Goal: Find specific page/section: Find specific page/section

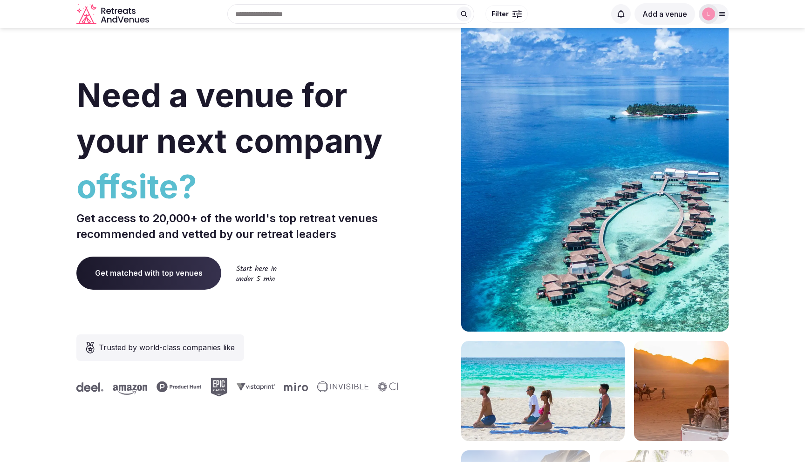
click at [723, 14] on icon at bounding box center [722, 14] width 5 height 3
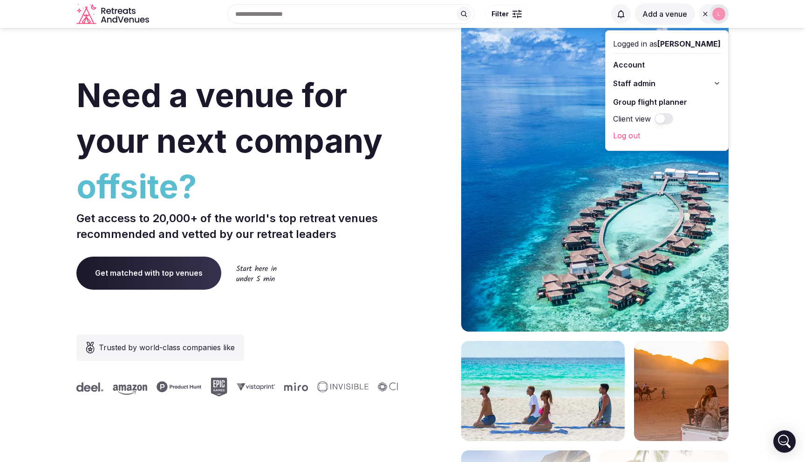
click at [717, 81] on icon at bounding box center [716, 83] width 7 height 7
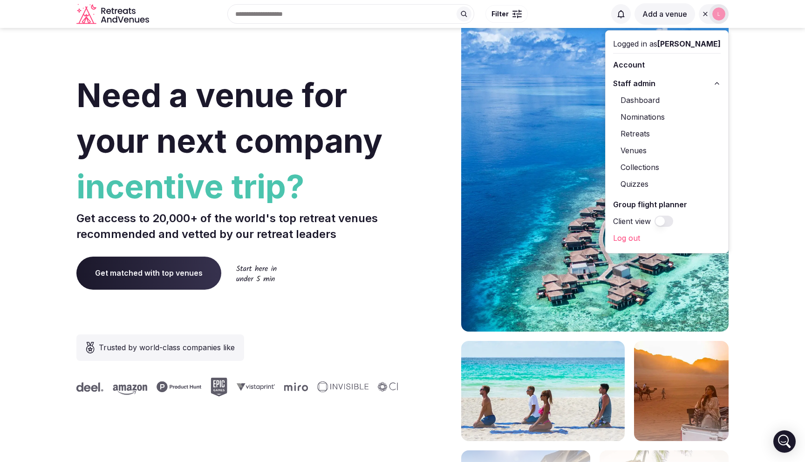
click at [658, 132] on link "Retreats" at bounding box center [667, 133] width 108 height 15
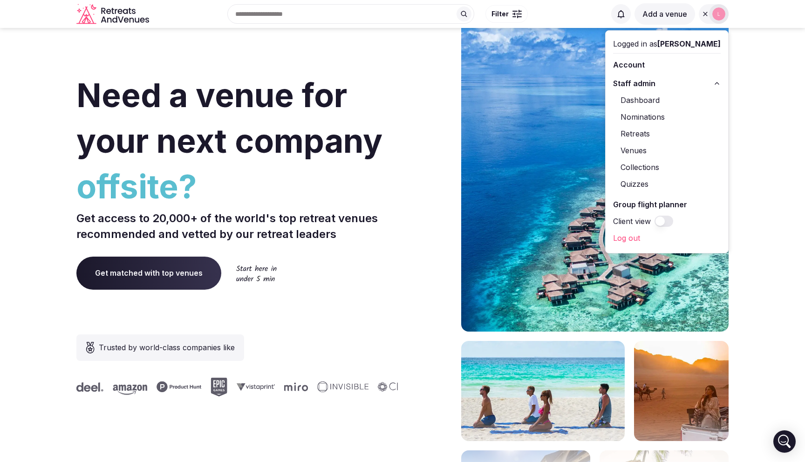
click at [653, 133] on link "Retreats" at bounding box center [667, 133] width 108 height 15
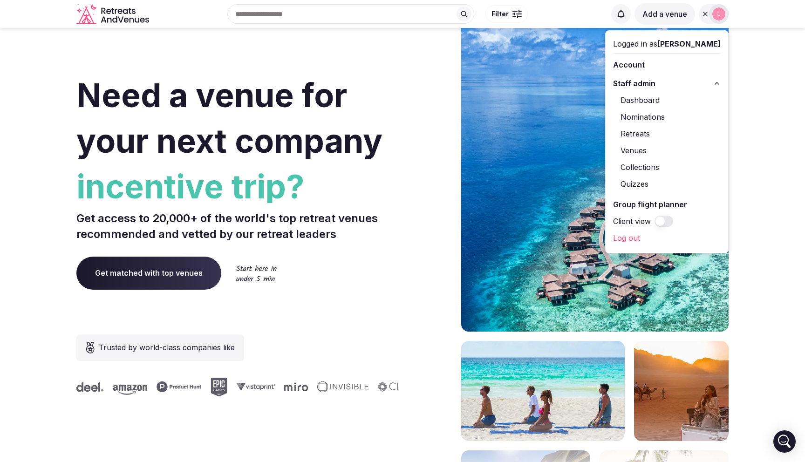
click at [648, 134] on link "Retreats" at bounding box center [667, 133] width 108 height 15
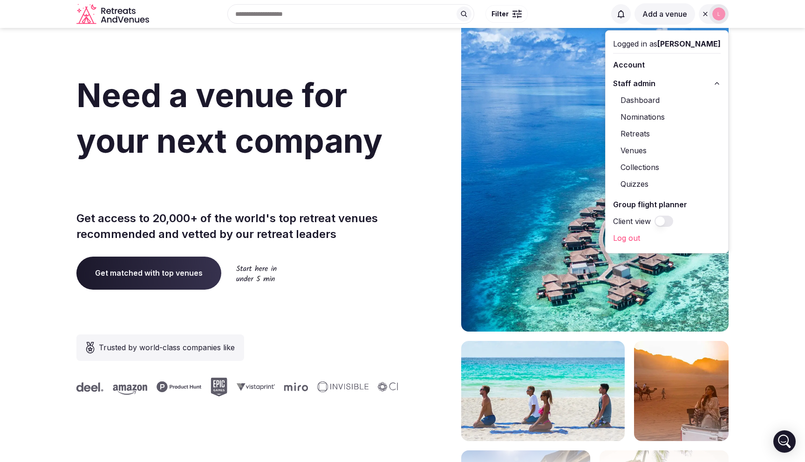
click at [644, 135] on link "Retreats" at bounding box center [667, 133] width 108 height 15
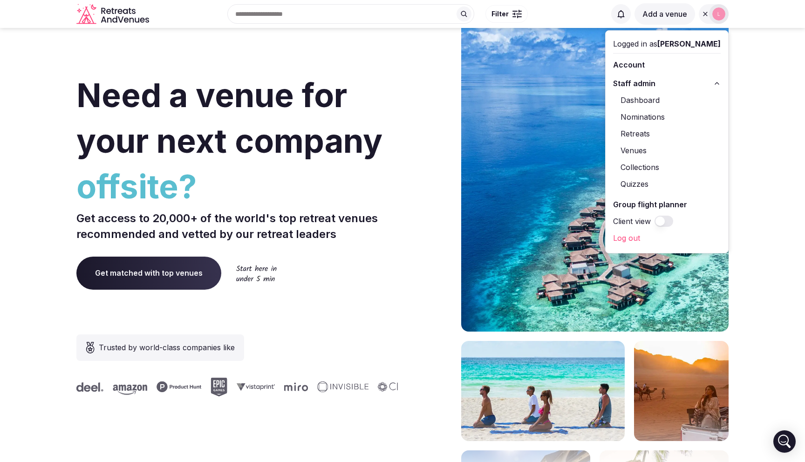
click at [644, 131] on link "Retreats" at bounding box center [667, 133] width 108 height 15
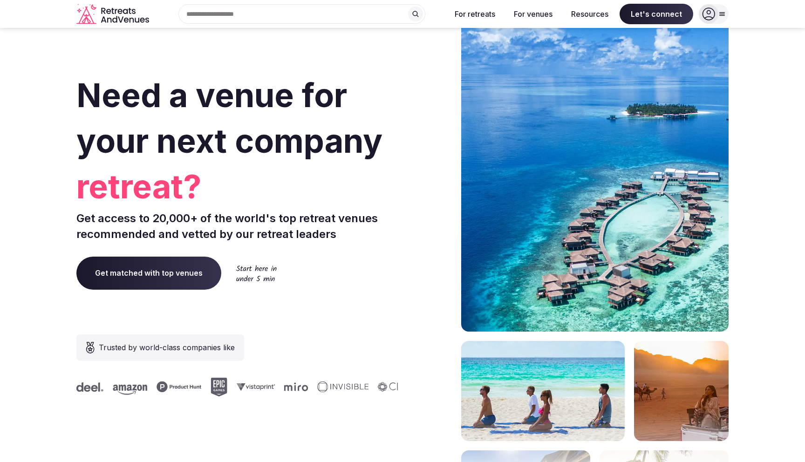
click at [721, 14] on icon at bounding box center [722, 13] width 7 height 7
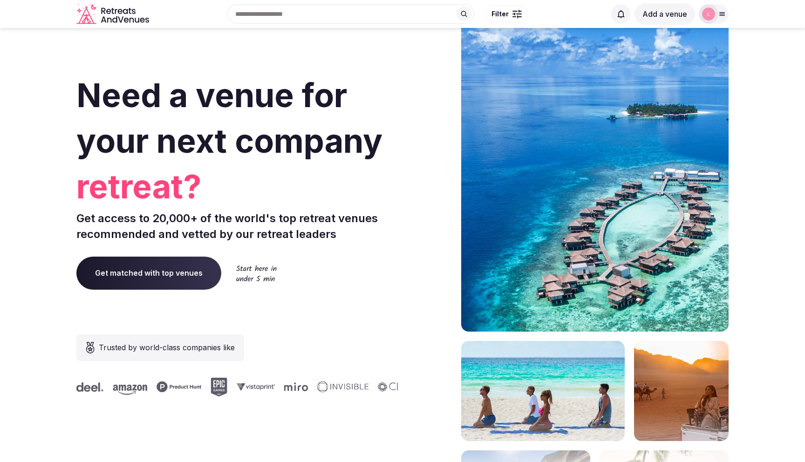
click at [721, 15] on icon at bounding box center [722, 14] width 5 height 3
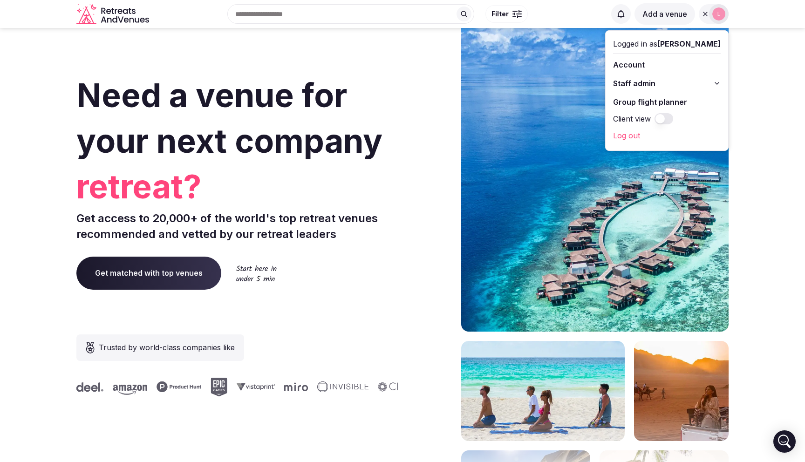
click at [712, 82] on button "Staff admin" at bounding box center [667, 83] width 108 height 15
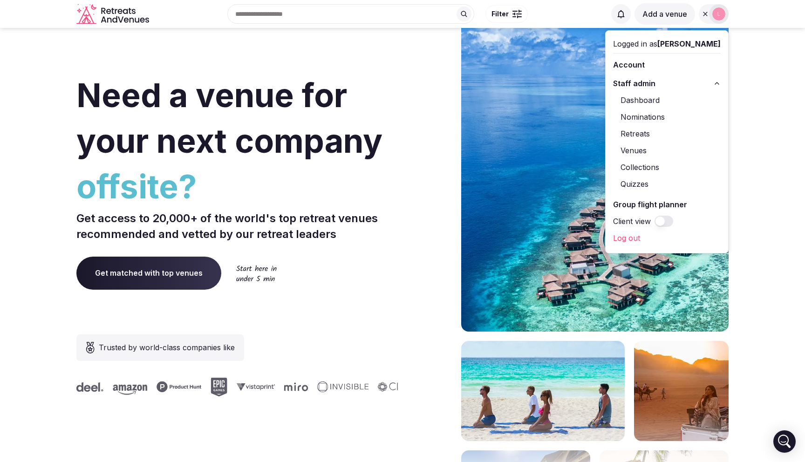
click at [657, 133] on link "Retreats" at bounding box center [667, 133] width 108 height 15
